Goal: Task Accomplishment & Management: Manage account settings

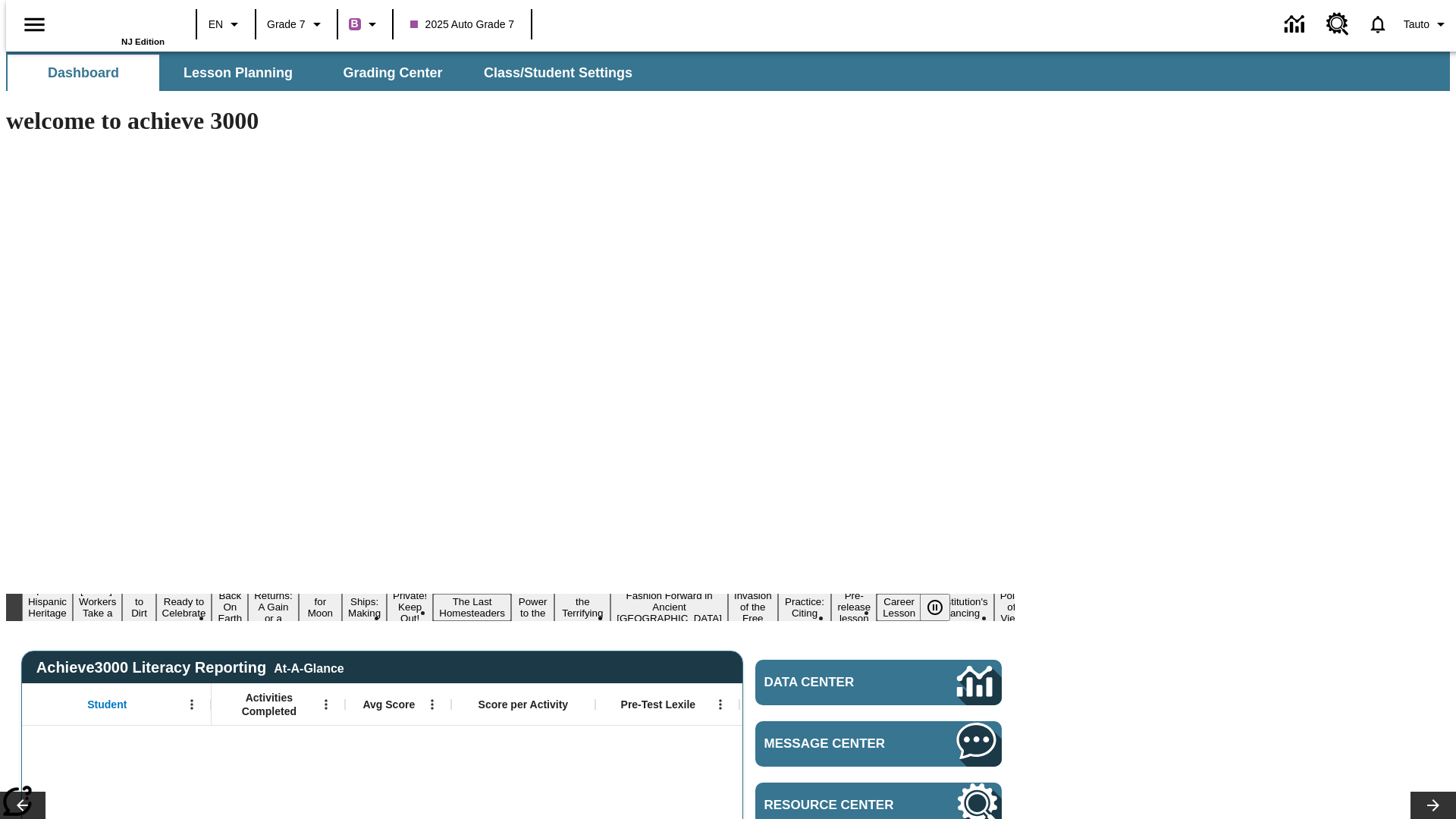
type input "-1"
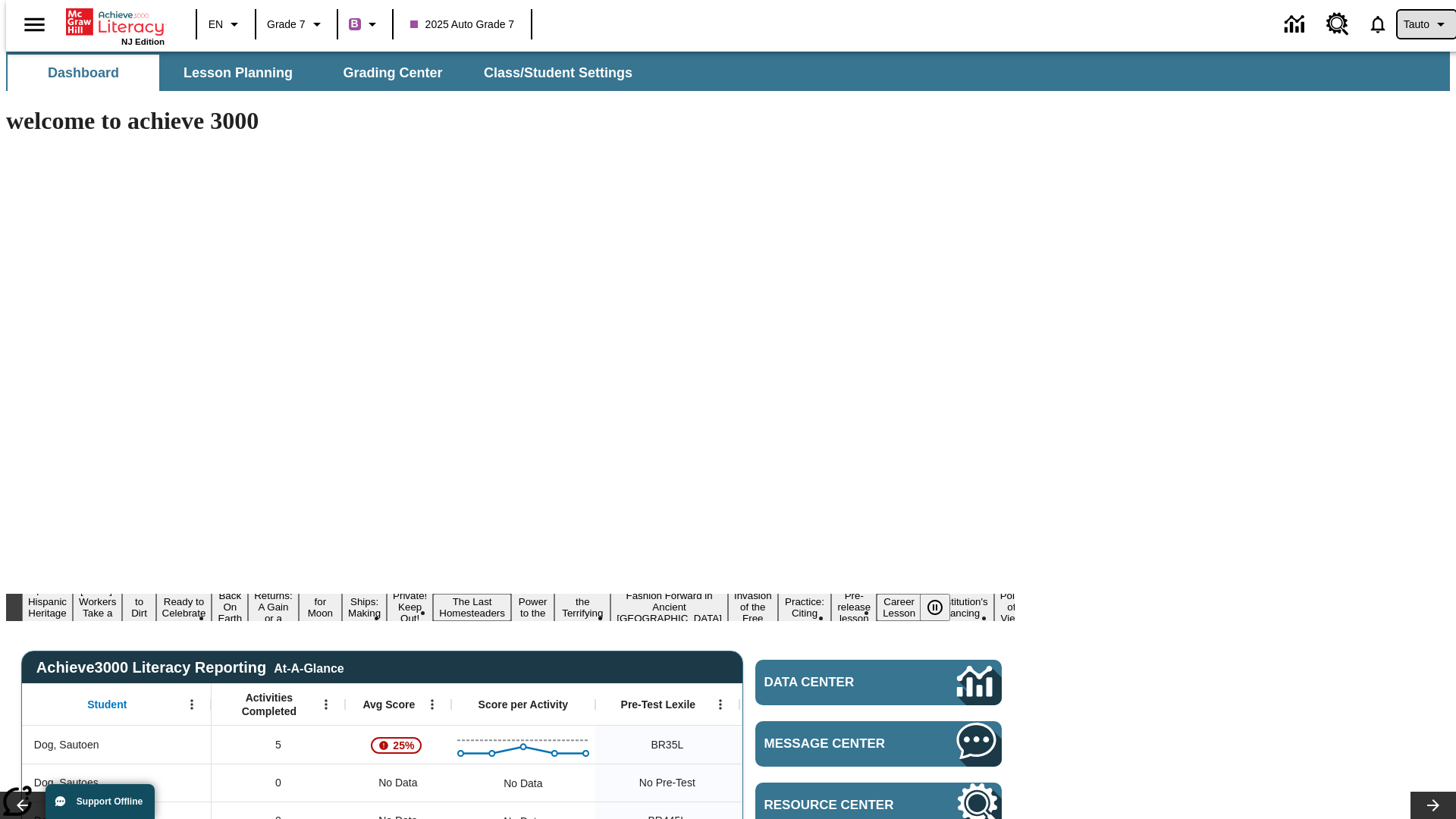
click at [1419, 25] on span "Tauto" at bounding box center [1416, 24] width 25 height 16
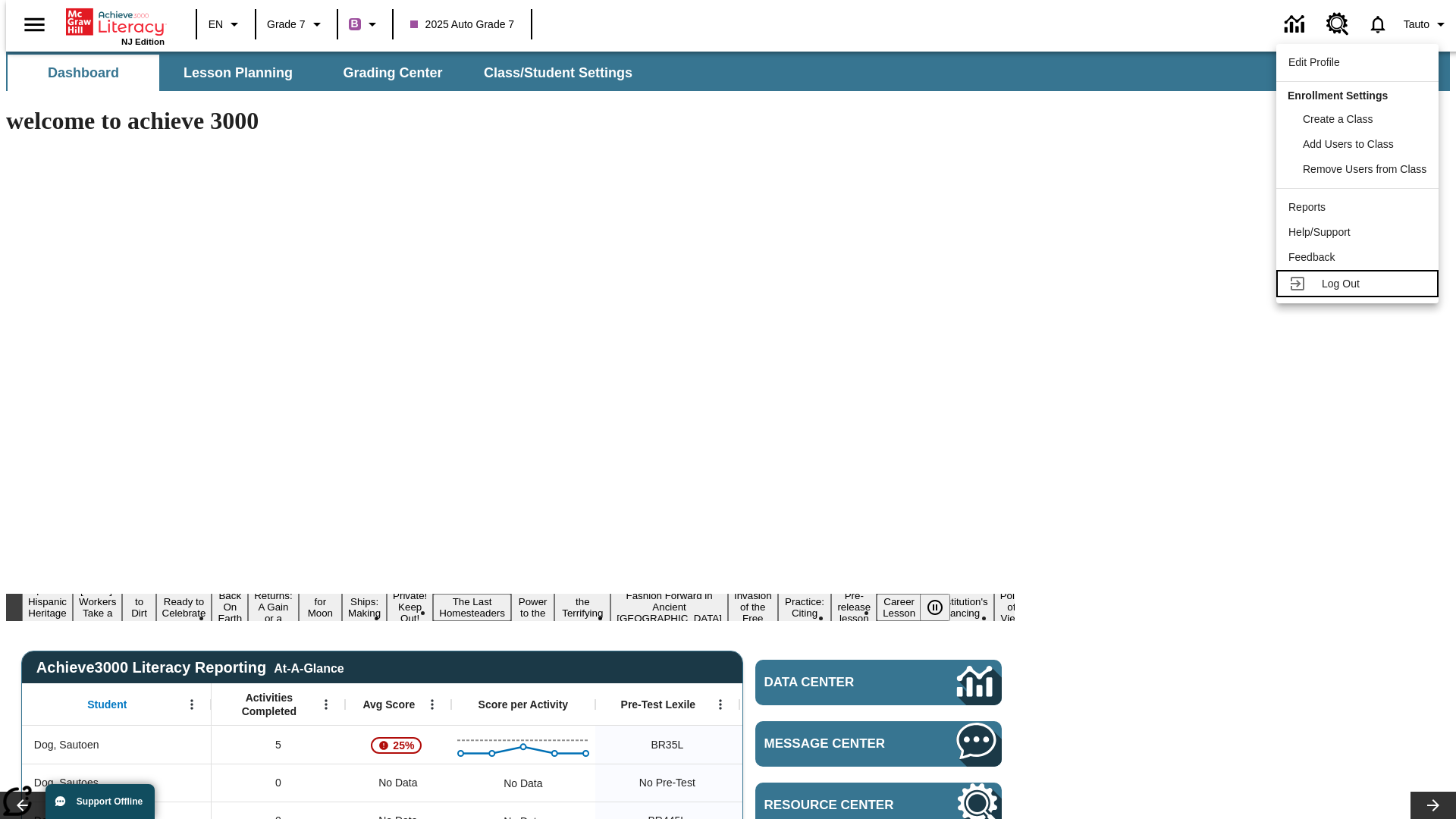
click at [1360, 284] on span "Log Out" at bounding box center [1340, 284] width 38 height 12
